Goal: Transaction & Acquisition: Purchase product/service

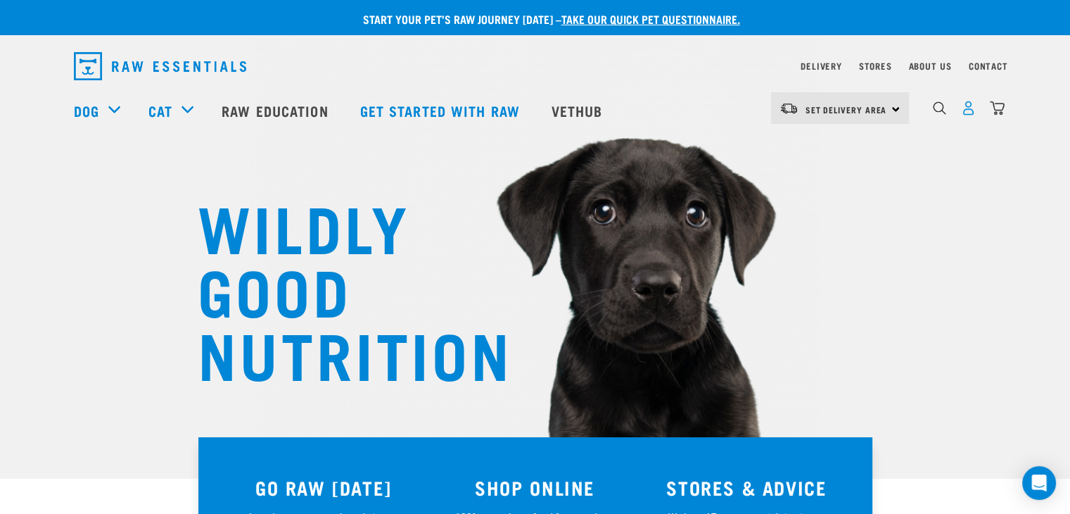
click at [971, 115] on img "dropdown navigation" at bounding box center [968, 108] width 15 height 15
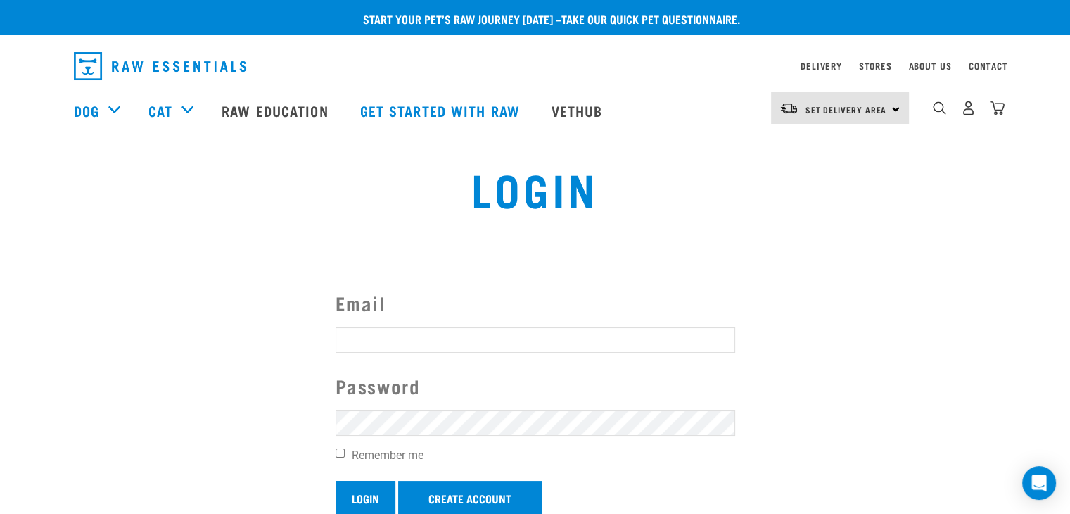
type input "[EMAIL_ADDRESS][DOMAIN_NAME]"
click at [379, 498] on input "Login" at bounding box center [366, 498] width 60 height 34
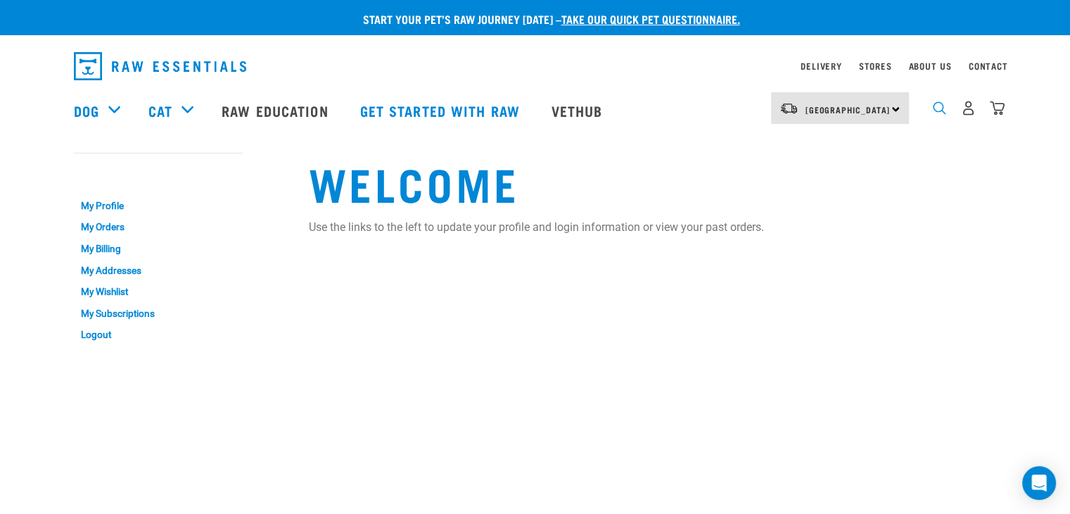
click at [937, 115] on img "dropdown navigation" at bounding box center [939, 107] width 13 height 13
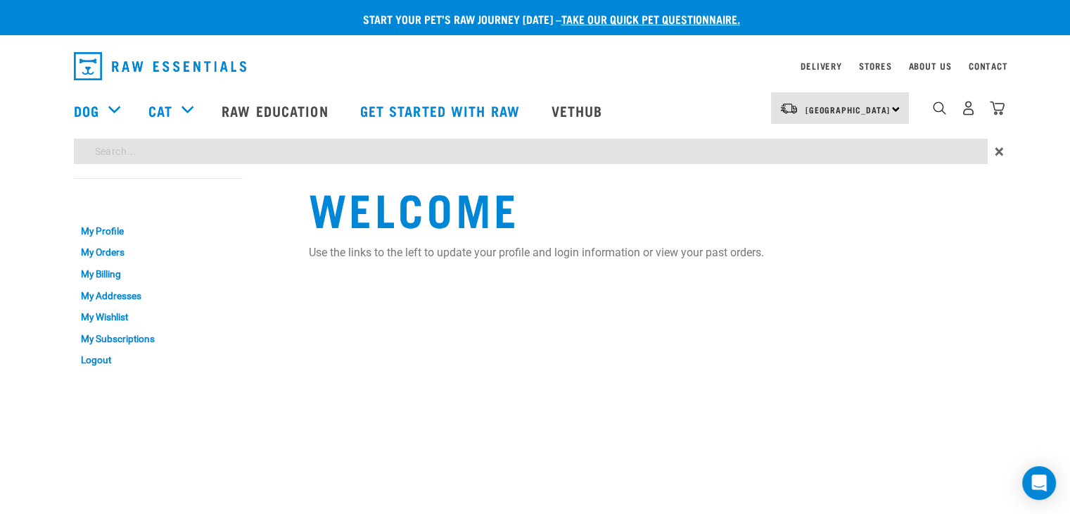
click at [322, 158] on div "Start your pet’s raw journey today – take our quick pet questionnaire. Delivery…" at bounding box center [535, 189] width 1070 height 378
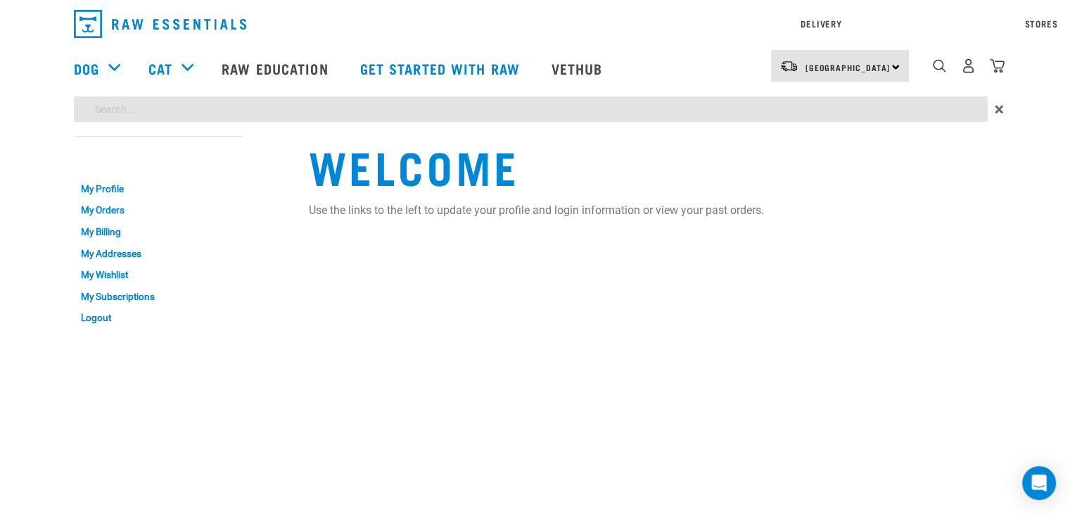
type input "venison"
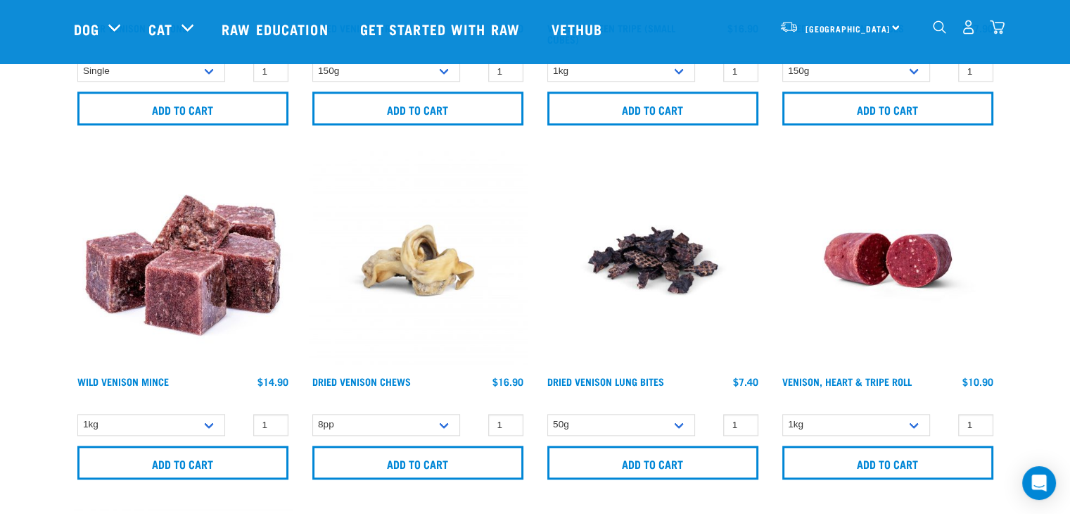
scroll to position [1619, 0]
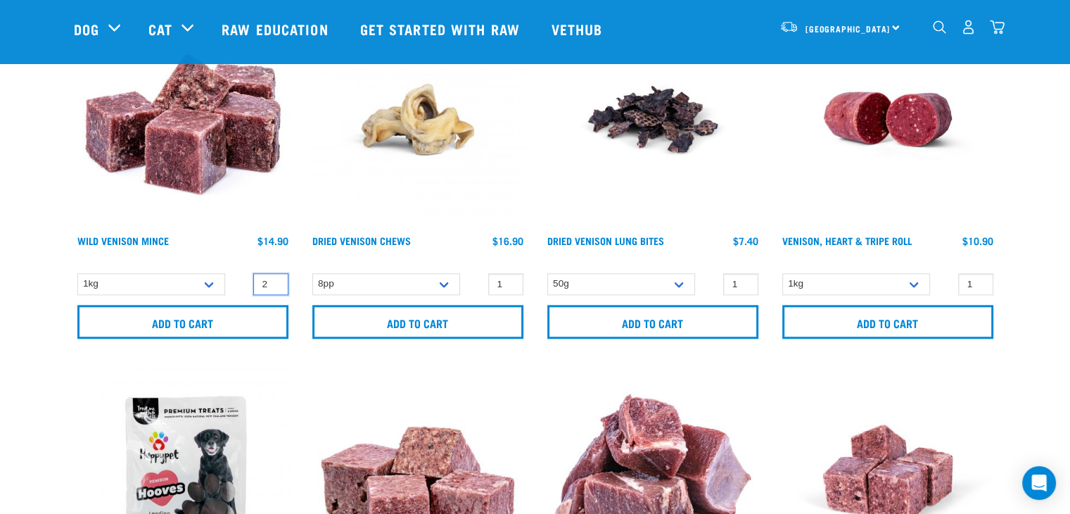
click at [273, 279] on input "2" at bounding box center [270, 284] width 35 height 22
click at [273, 279] on input "3" at bounding box center [270, 284] width 35 height 22
click at [273, 279] on input "4" at bounding box center [270, 284] width 35 height 22
click at [273, 279] on input "5" at bounding box center [270, 284] width 35 height 22
click at [273, 279] on input "6" at bounding box center [270, 284] width 35 height 22
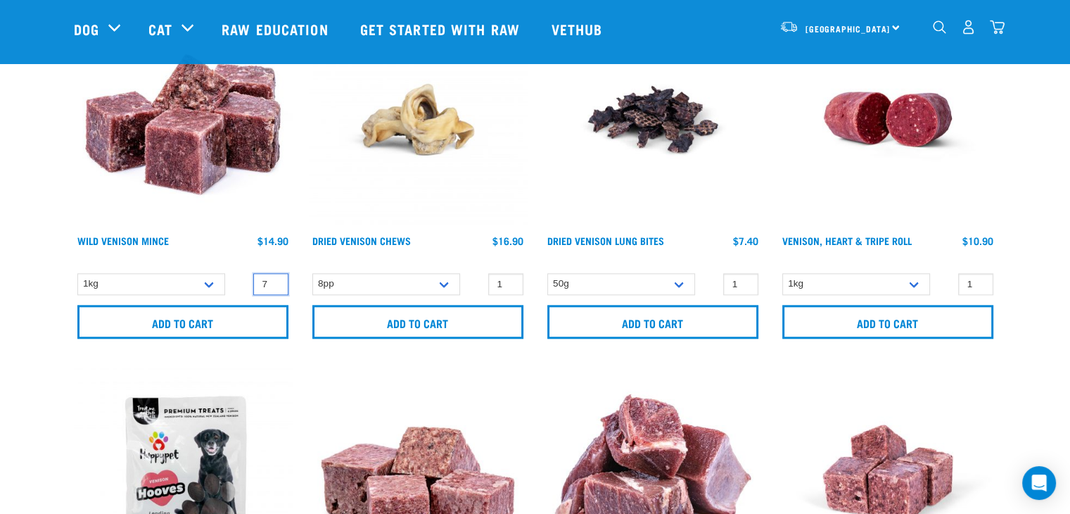
click at [273, 279] on input "7" at bounding box center [270, 284] width 35 height 22
type input "8"
click at [273, 279] on input "8" at bounding box center [270, 284] width 35 height 22
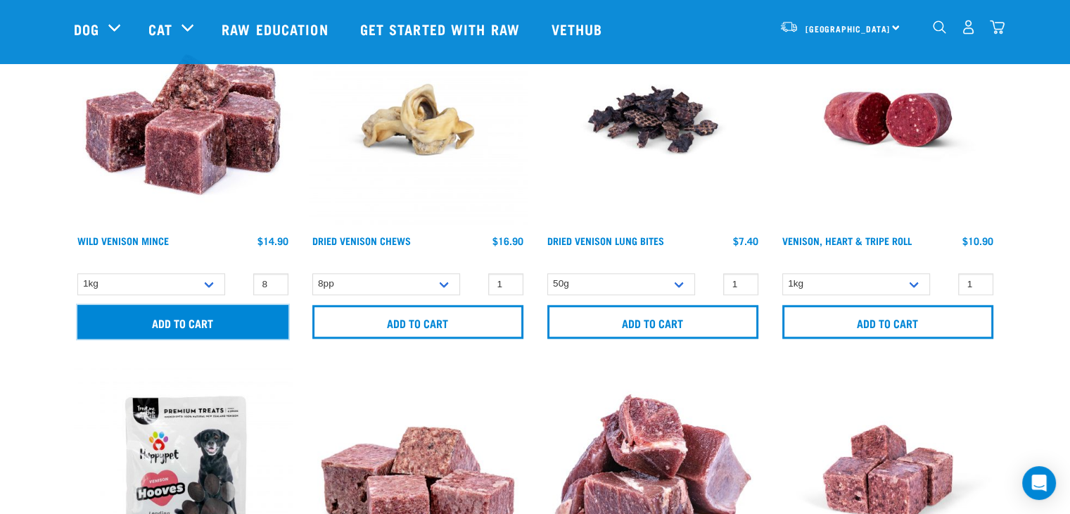
click at [183, 325] on input "Add to cart" at bounding box center [182, 322] width 211 height 34
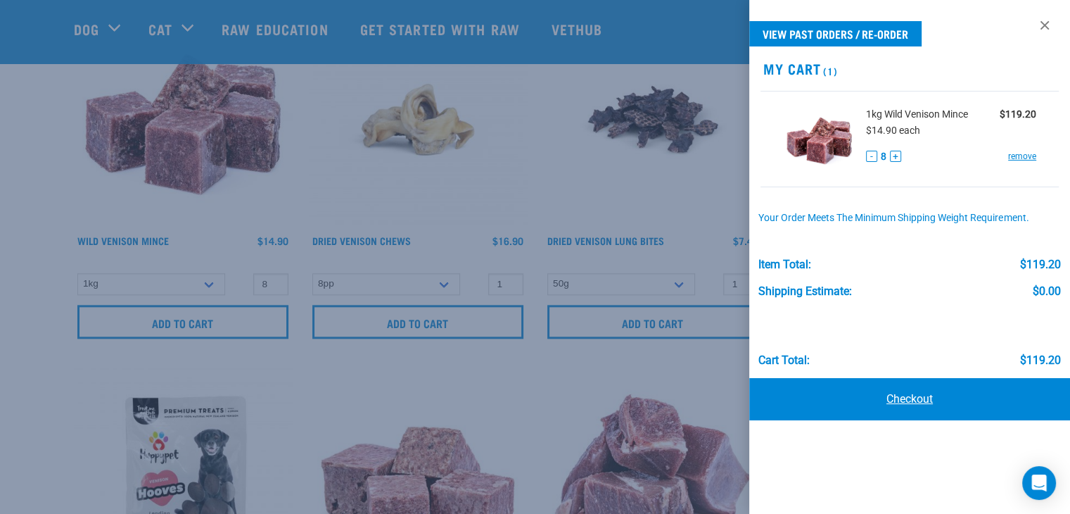
click at [909, 394] on link "Checkout" at bounding box center [910, 399] width 321 height 42
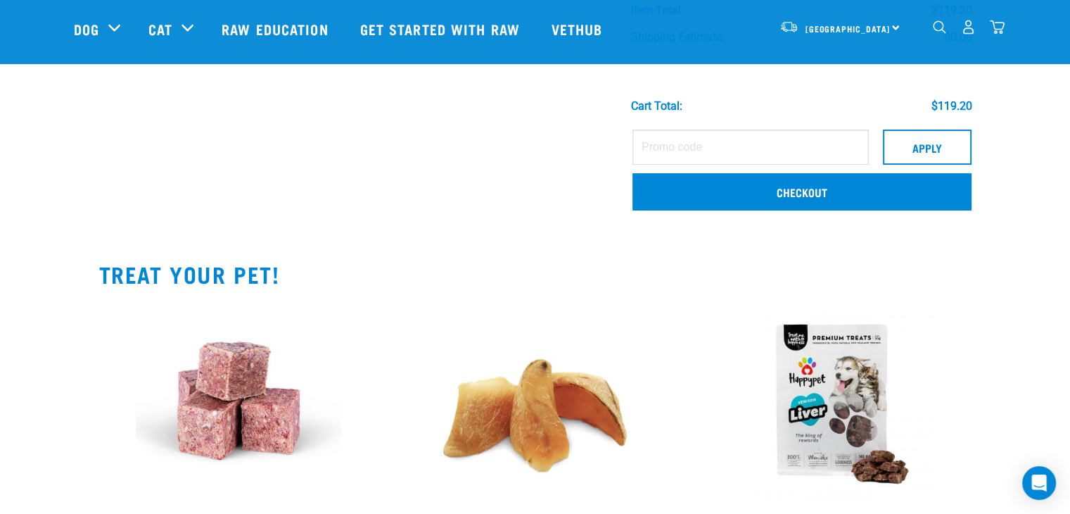
scroll to position [141, 0]
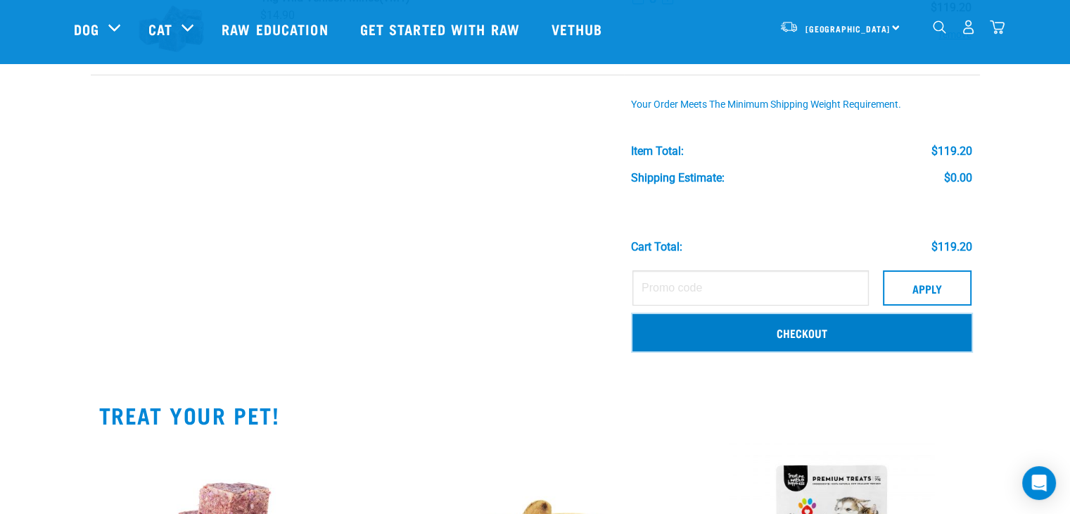
click at [814, 339] on link "Checkout" at bounding box center [802, 332] width 339 height 37
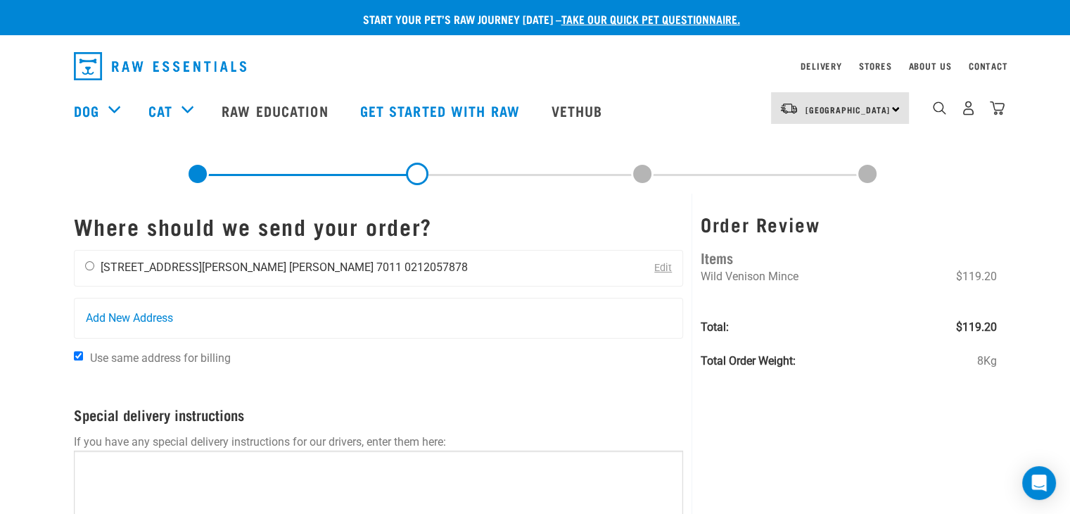
click at [87, 267] on input "radio" at bounding box center [89, 265] width 9 height 9
radio input "true"
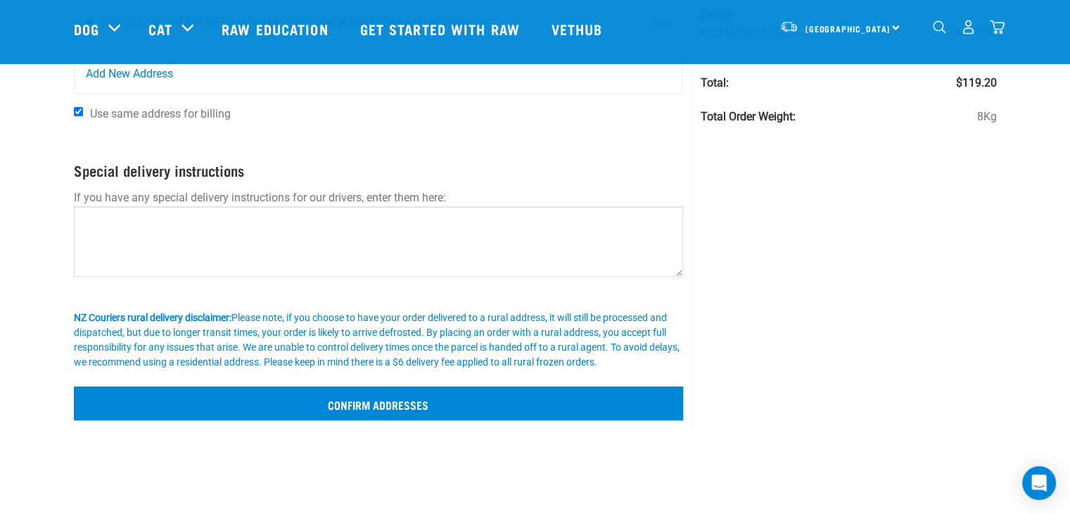
scroll to position [352, 0]
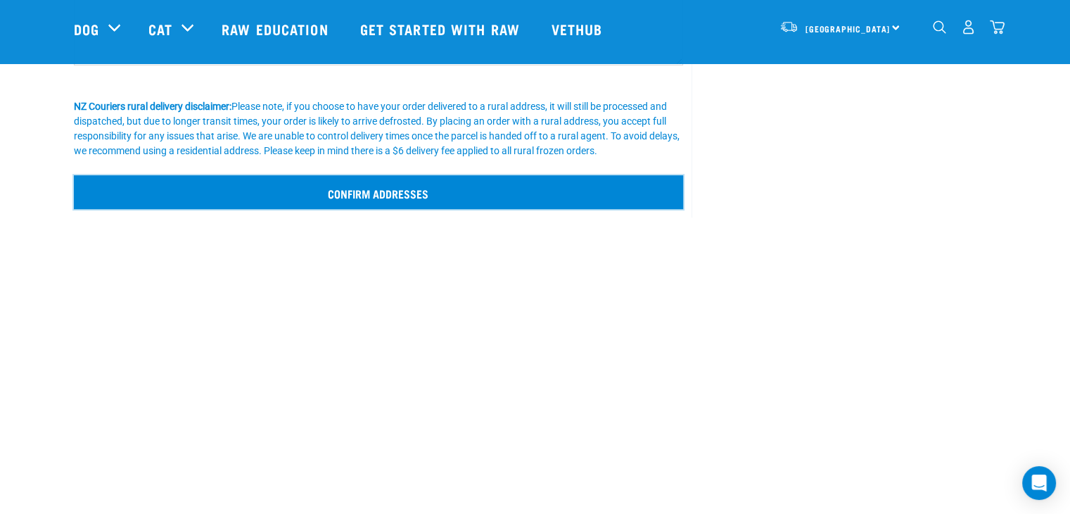
click at [398, 191] on input "Confirm addresses" at bounding box center [379, 192] width 610 height 34
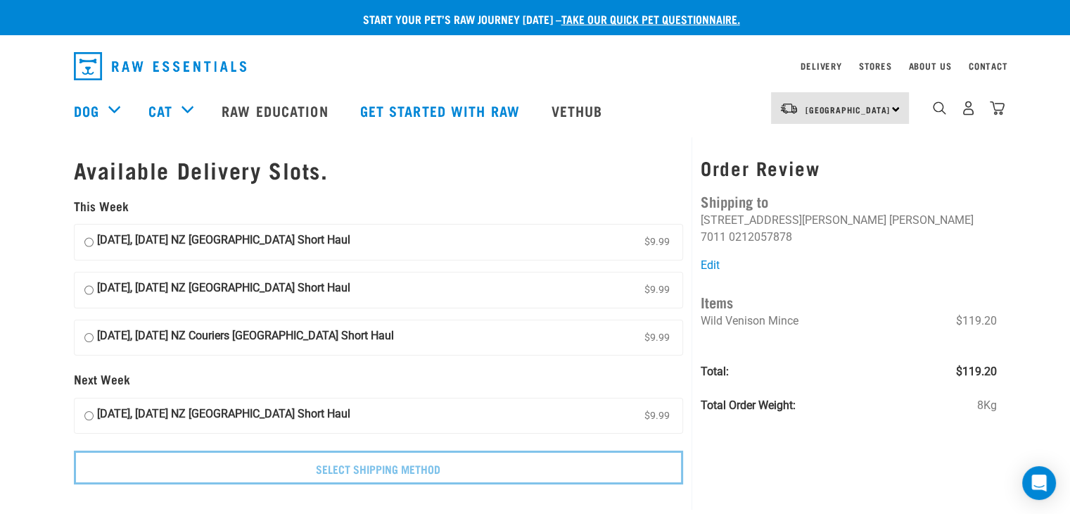
click at [88, 242] on input "[DATE], [DATE] NZ [GEOGRAPHIC_DATA] Short Haul $9.99" at bounding box center [88, 242] width 9 height 21
radio input "true"
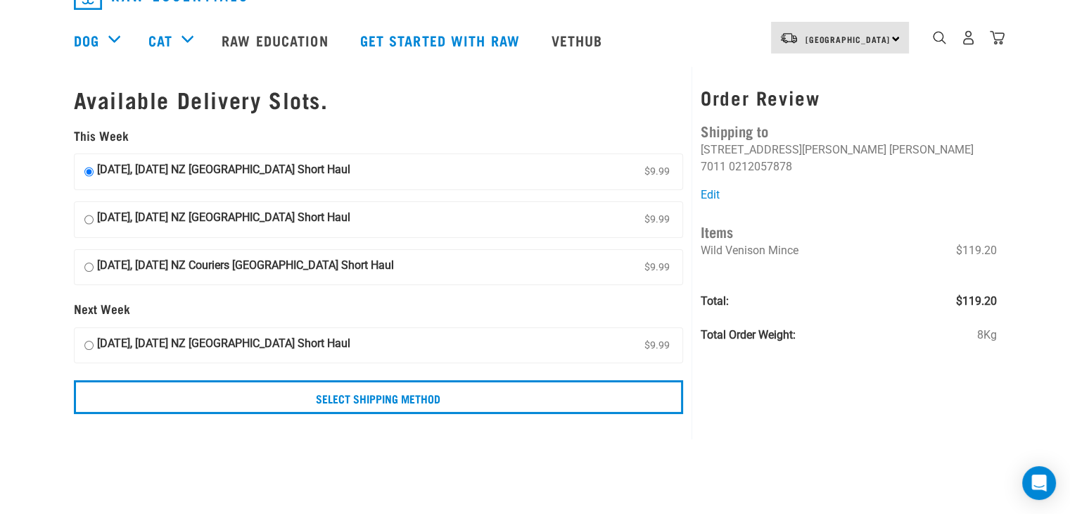
scroll to position [141, 0]
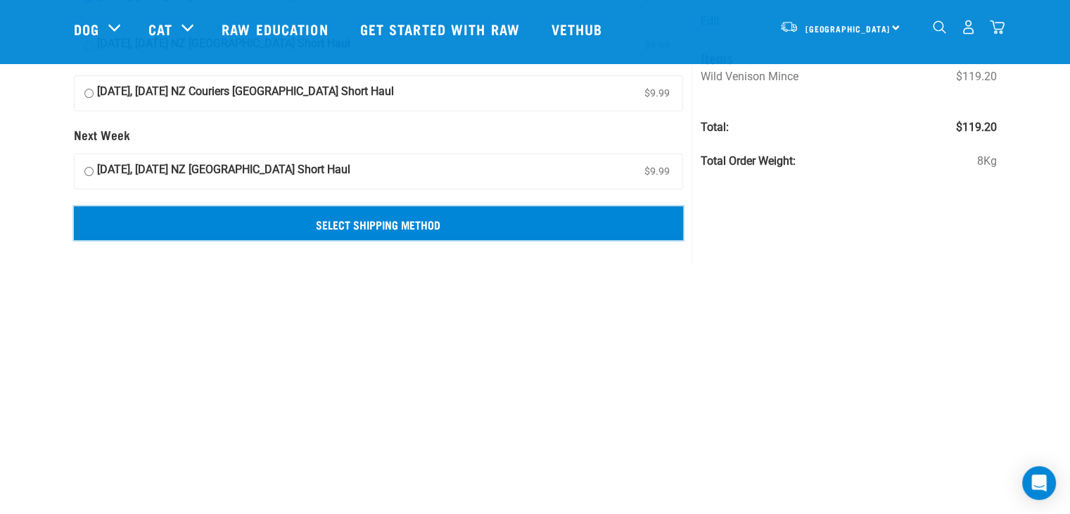
click at [408, 226] on input "Select Shipping Method" at bounding box center [379, 223] width 610 height 34
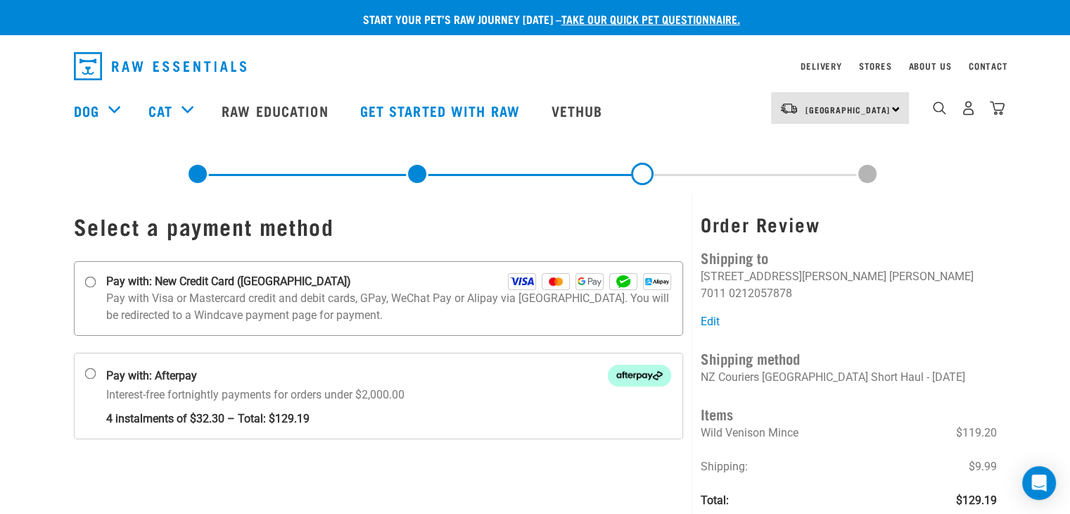
click at [87, 282] on input "Pay with: New Credit Card ([GEOGRAPHIC_DATA])" at bounding box center [89, 282] width 11 height 11
radio input "true"
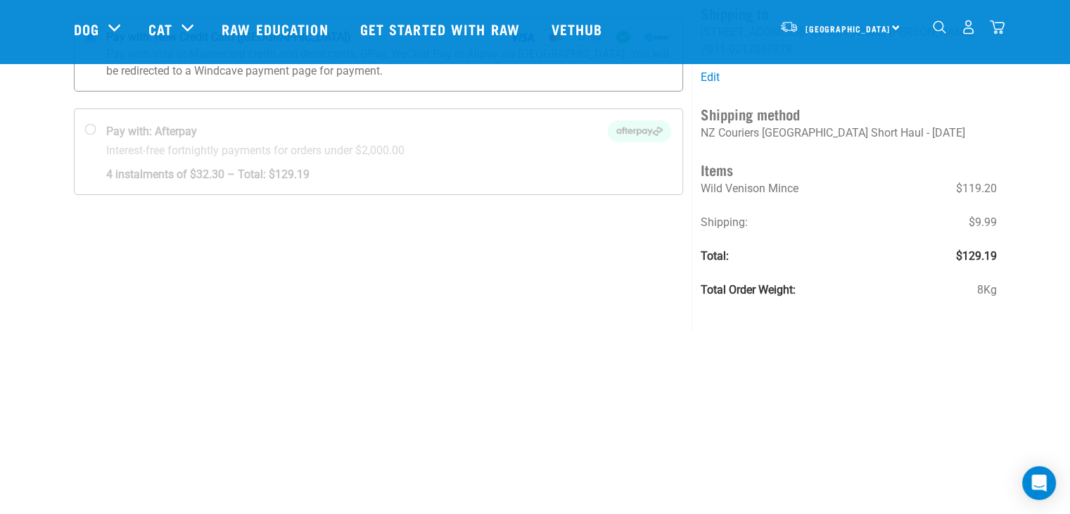
scroll to position [211, 0]
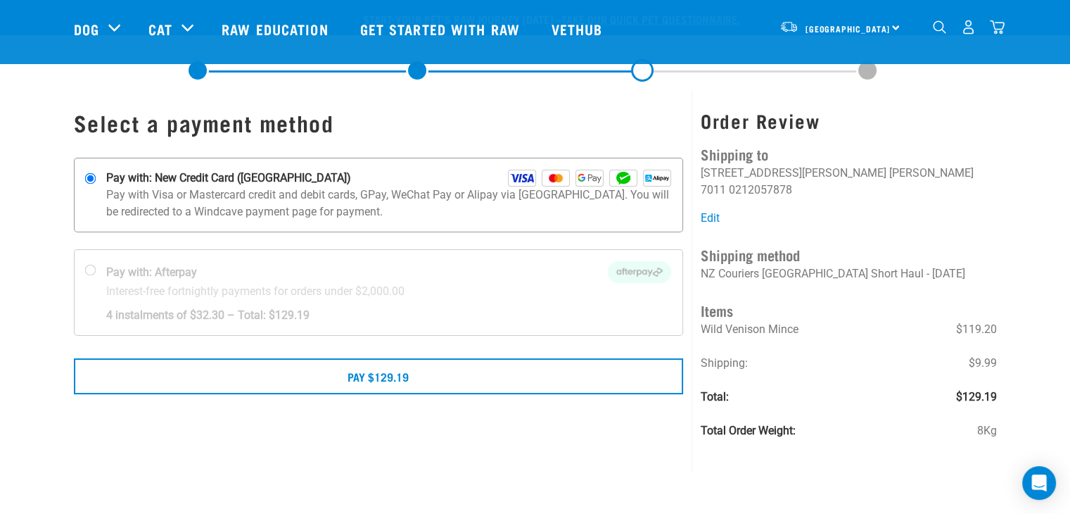
scroll to position [141, 0]
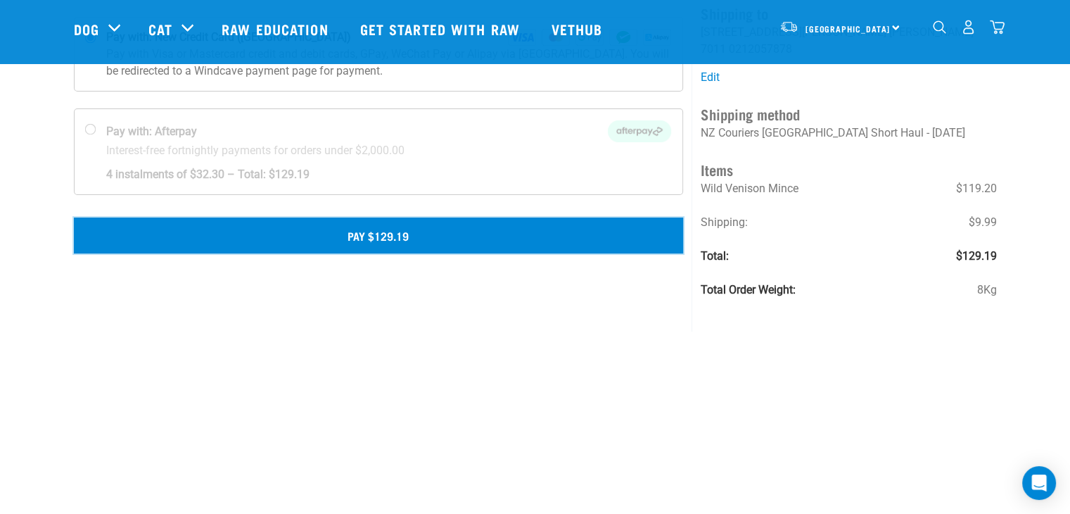
click at [391, 236] on button "Pay $129.19" at bounding box center [379, 234] width 610 height 35
